Goal: Transaction & Acquisition: Purchase product/service

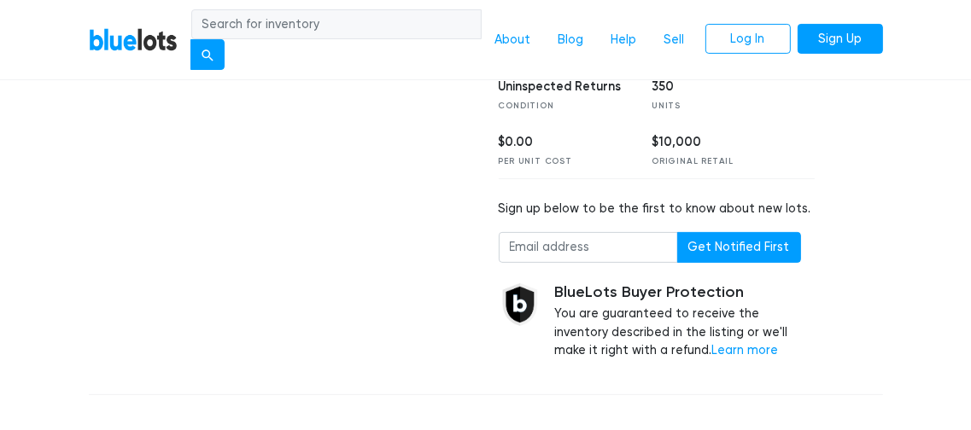
scroll to position [362, 0]
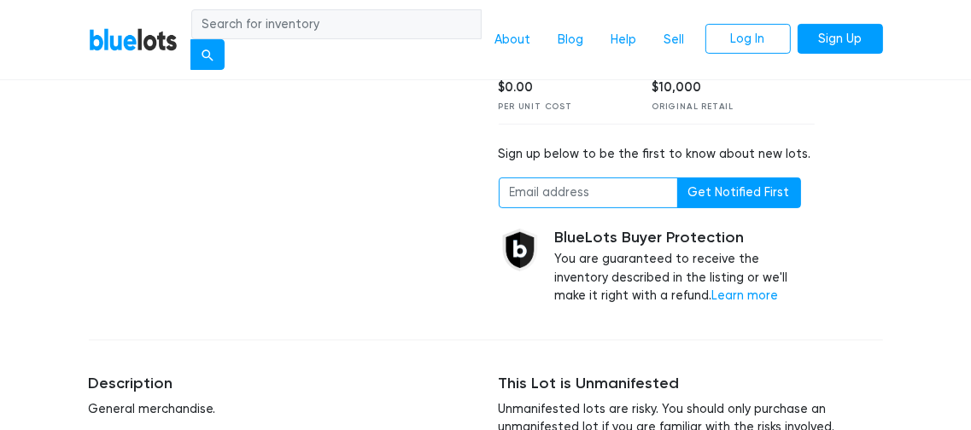
click at [558, 208] on input "email" at bounding box center [588, 193] width 179 height 31
type input "lgoodwin8675309@gmail.com"
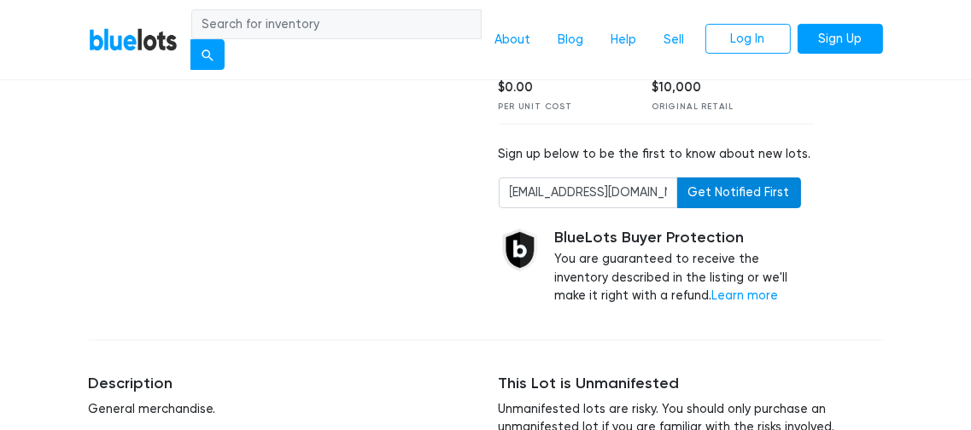
click at [701, 208] on button "Get Notified First" at bounding box center [739, 193] width 124 height 31
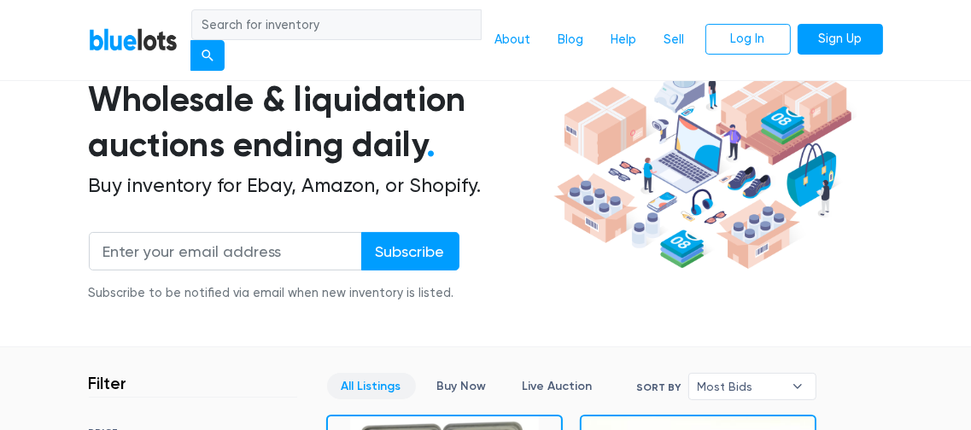
scroll to position [128, 0]
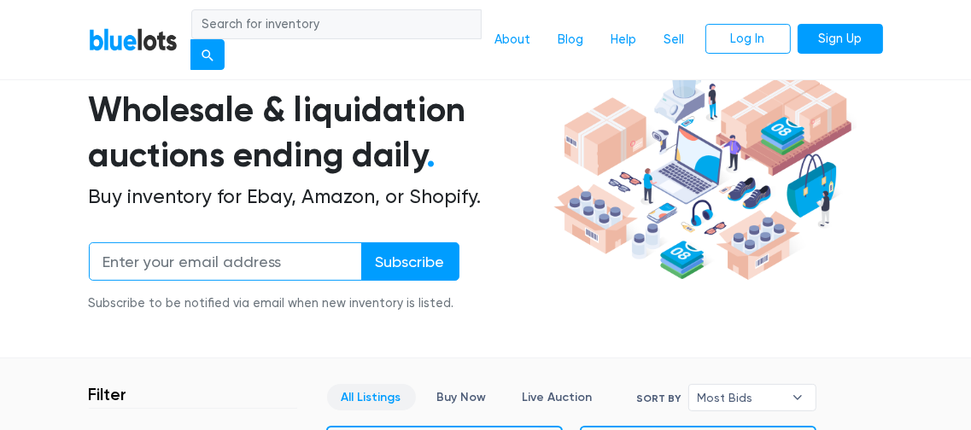
click at [303, 263] on input "email" at bounding box center [225, 261] width 273 height 38
type input "lgoodwin8675309@gmail.com"
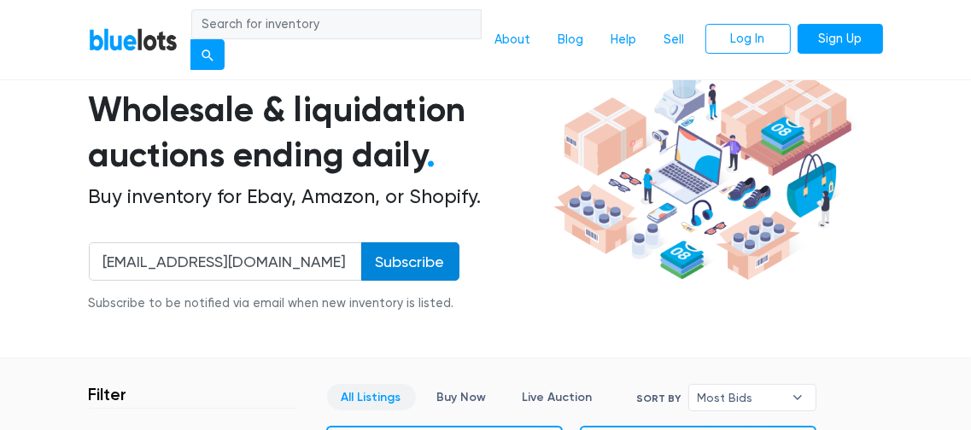
click at [394, 265] on input "Subscribe" at bounding box center [410, 261] width 98 height 38
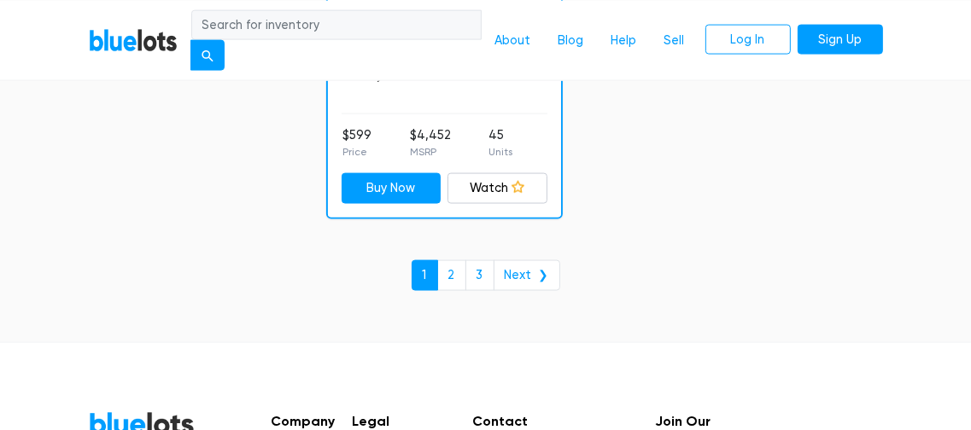
scroll to position [11357, 0]
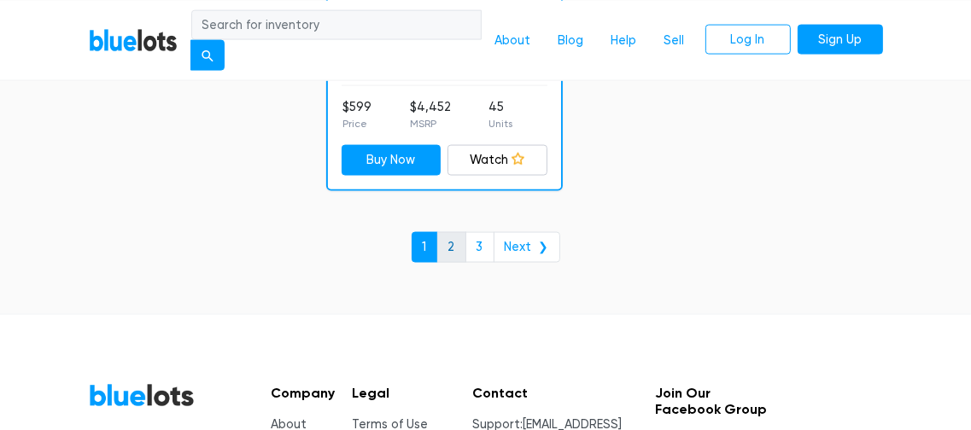
click at [451, 263] on link "2" at bounding box center [451, 247] width 29 height 31
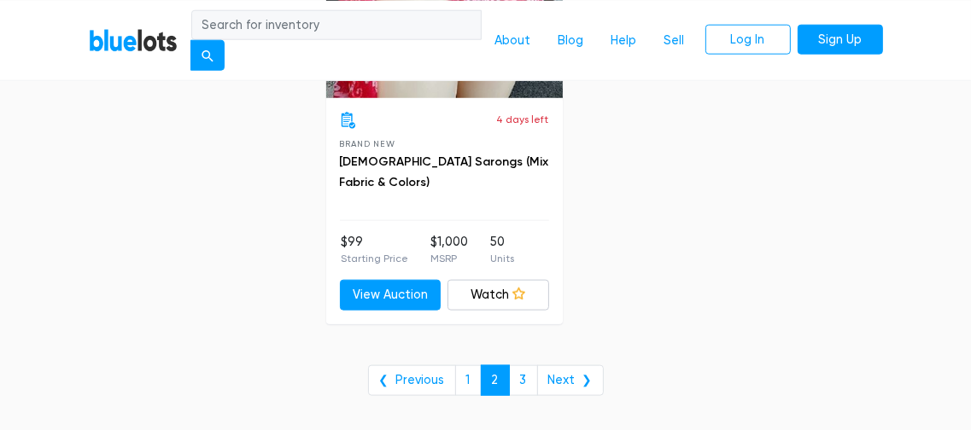
scroll to position [11047, 0]
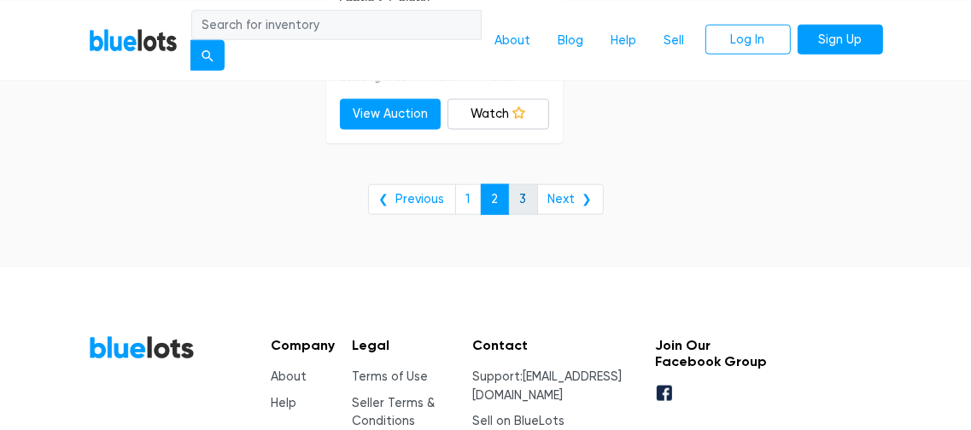
click at [522, 215] on link "3" at bounding box center [523, 199] width 29 height 31
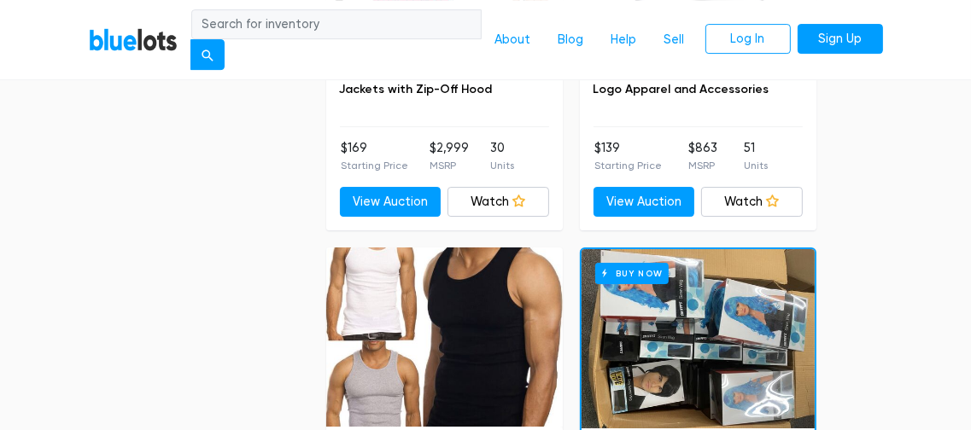
scroll to position [4165, 0]
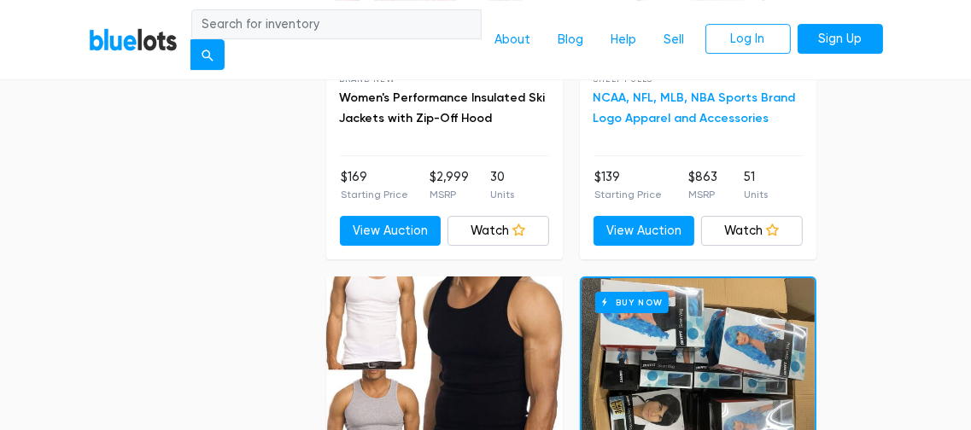
click at [631, 120] on link "NCAA, NFL, MLB, NBA Sports Brand Logo Apparel and Accessories" at bounding box center [694, 108] width 202 height 35
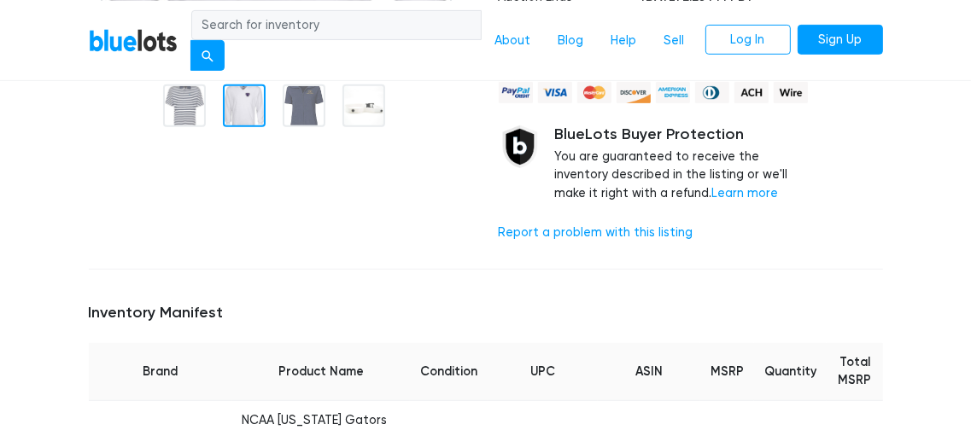
click at [246, 112] on div at bounding box center [244, 106] width 43 height 43
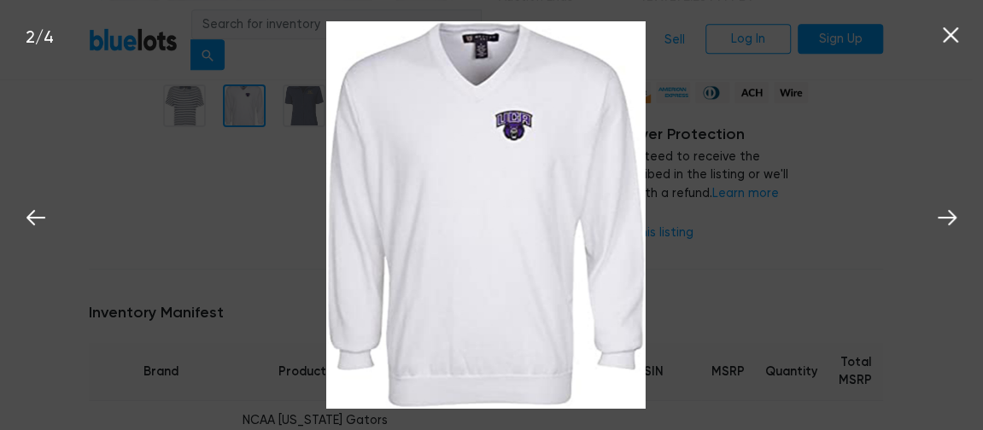
click at [298, 117] on div "2 / 4" at bounding box center [491, 215] width 983 height 430
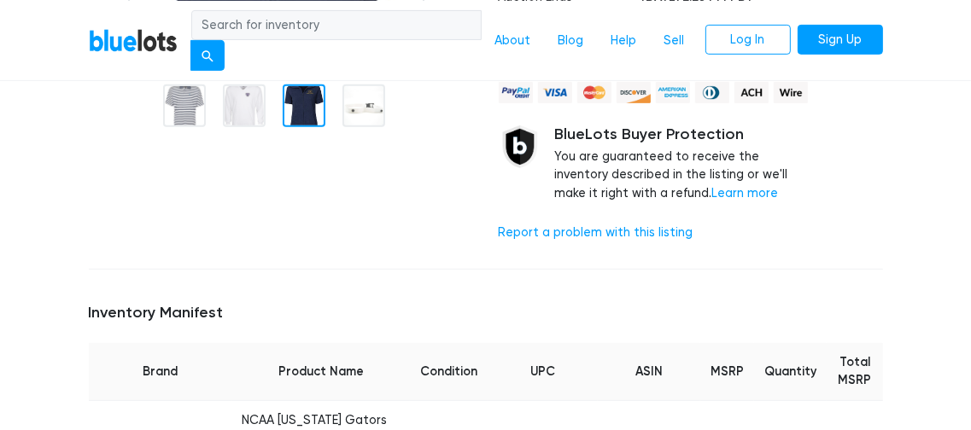
click at [301, 115] on div at bounding box center [304, 106] width 43 height 43
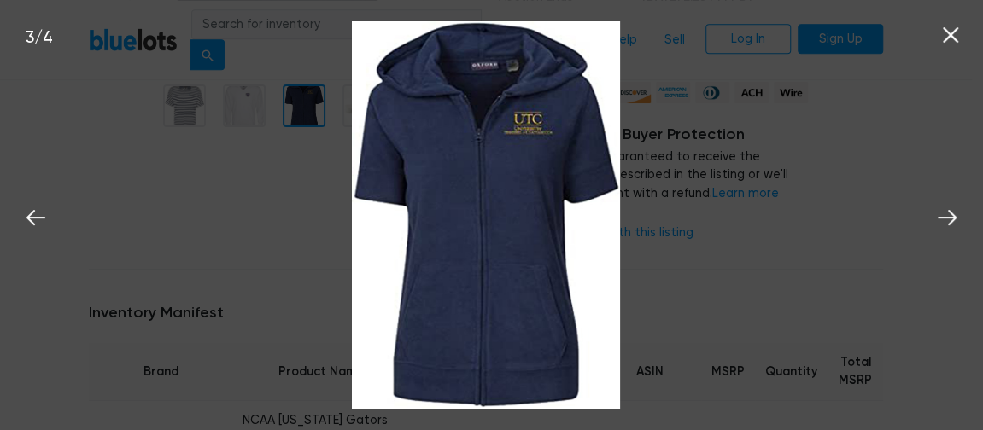
click at [309, 112] on div "3 / 4" at bounding box center [491, 215] width 983 height 430
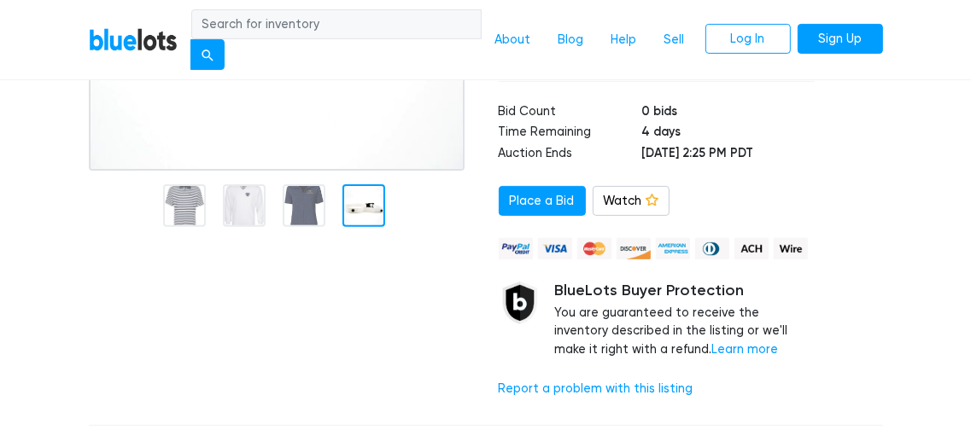
scroll to position [362, 0]
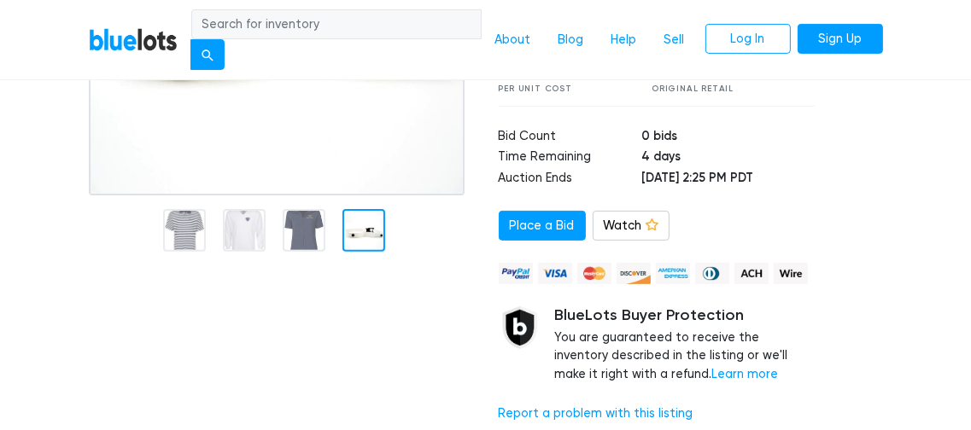
click at [371, 241] on div at bounding box center [363, 230] width 43 height 43
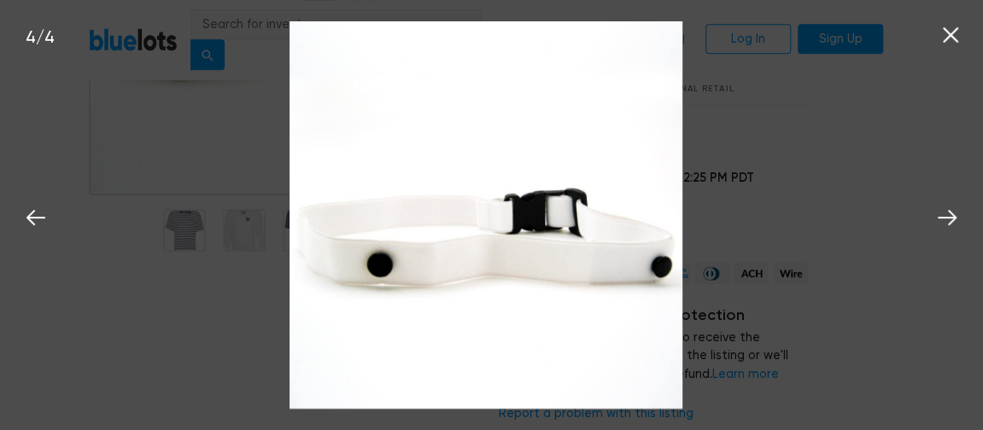
click at [189, 223] on div "4 / 4" at bounding box center [491, 215] width 983 height 430
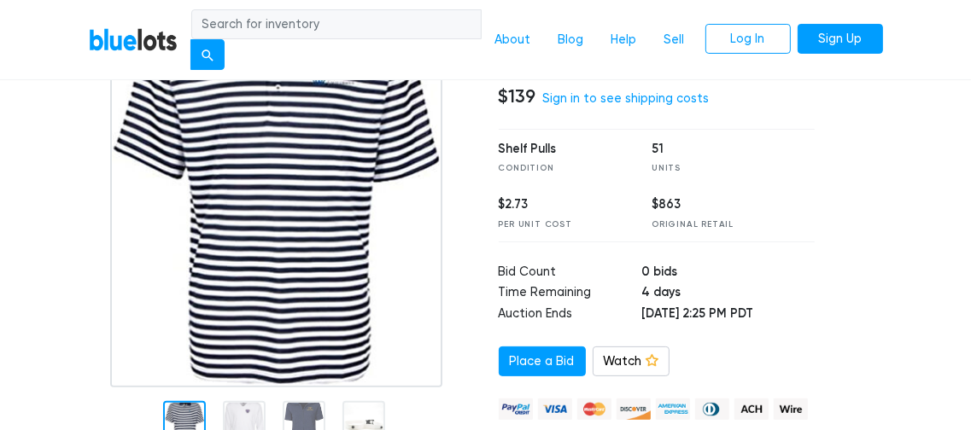
scroll to position [181, 0]
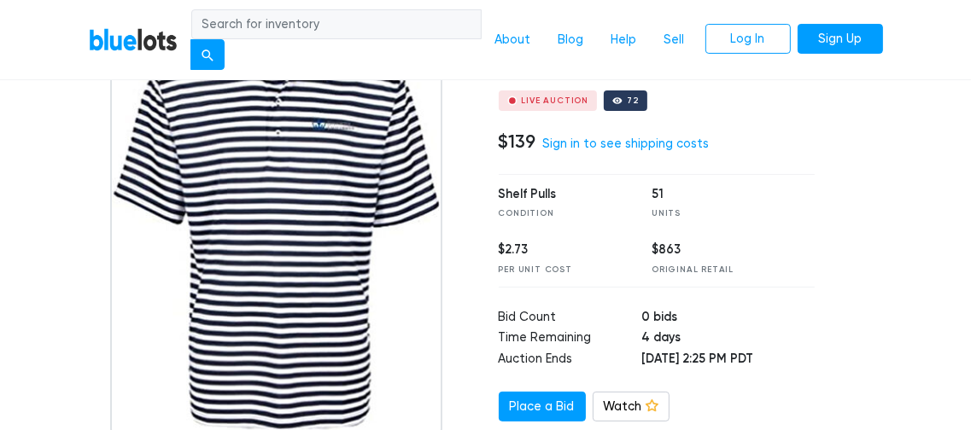
click at [244, 207] on img at bounding box center [276, 219] width 332 height 427
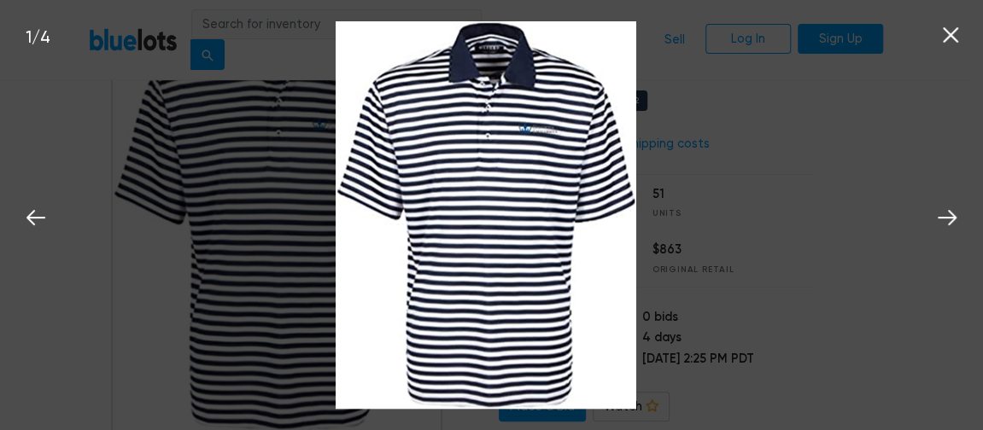
click at [518, 114] on img at bounding box center [486, 215] width 301 height 388
click at [261, 160] on div "1 / 4" at bounding box center [491, 215] width 983 height 430
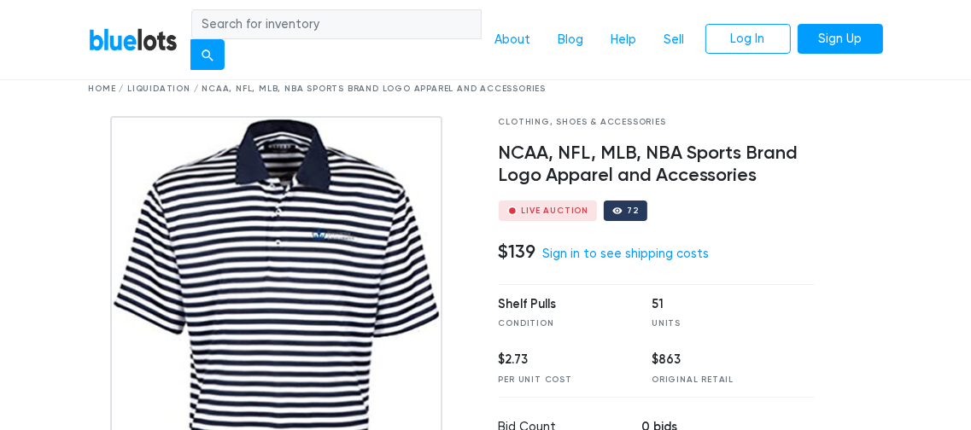
scroll to position [10, 0]
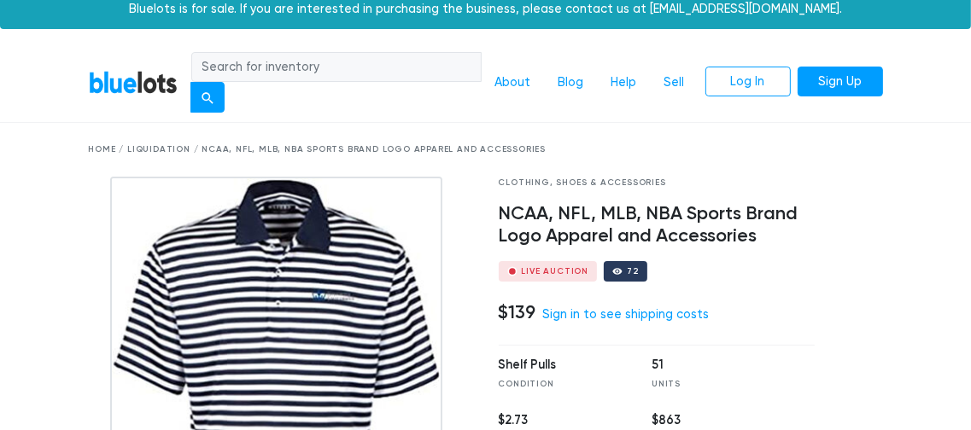
click at [251, 76] on input "search" at bounding box center [336, 67] width 290 height 31
type input "clothing"
click at [190, 82] on button "submit" at bounding box center [207, 97] width 34 height 31
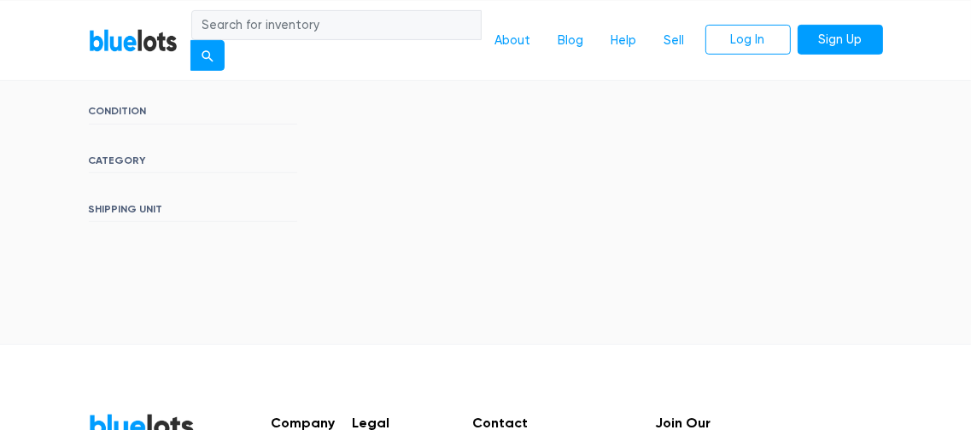
scroll to position [362, 0]
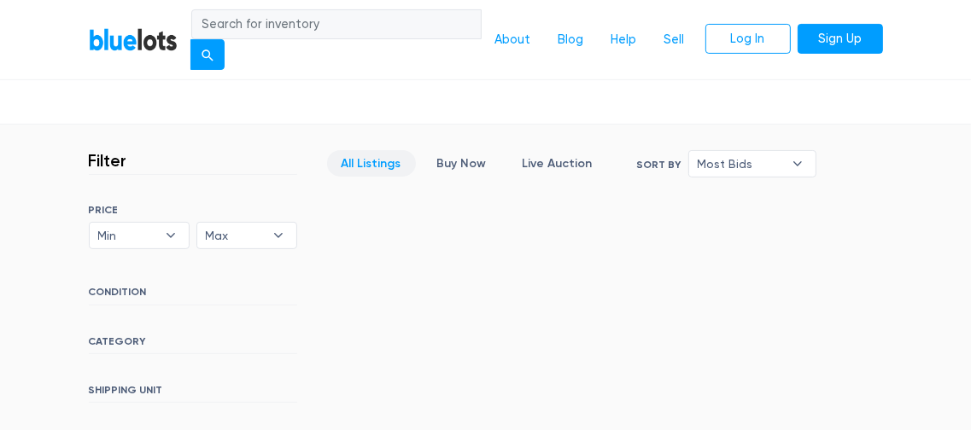
click at [378, 165] on link "All Listings" at bounding box center [371, 163] width 89 height 26
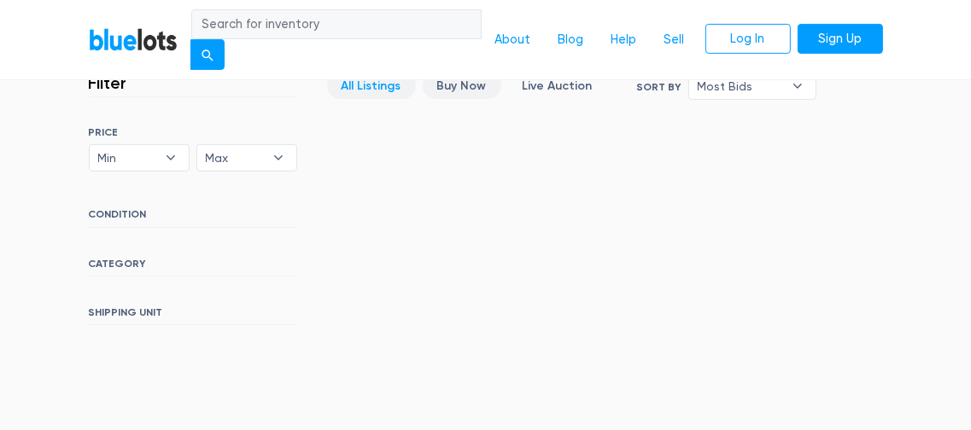
click at [449, 83] on link "Buy Now" at bounding box center [462, 86] width 79 height 26
